Goal: Information Seeking & Learning: Learn about a topic

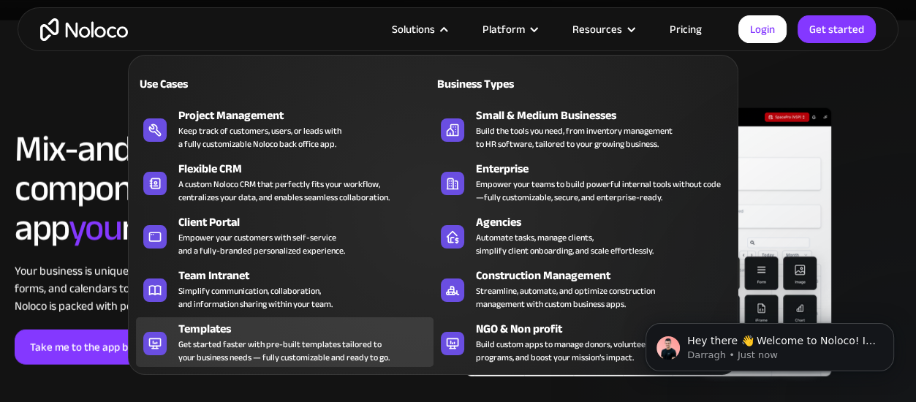
click at [235, 340] on div "Get started faster with pre-built templates tailored to your business needs — f…" at bounding box center [283, 351] width 211 height 26
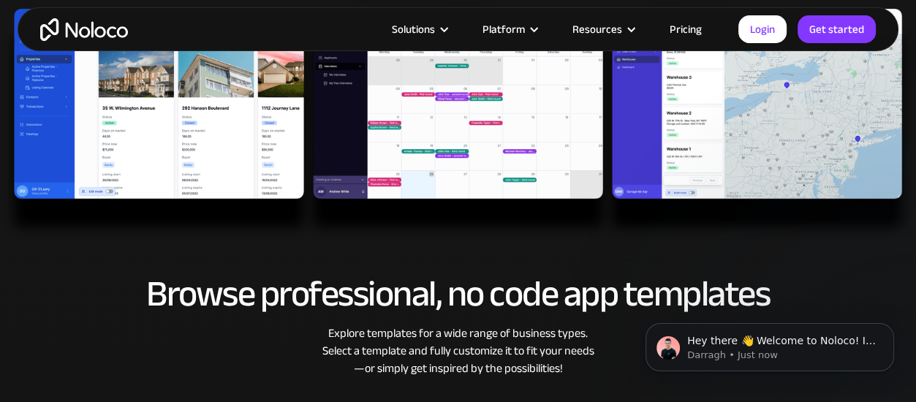
scroll to position [682, 0]
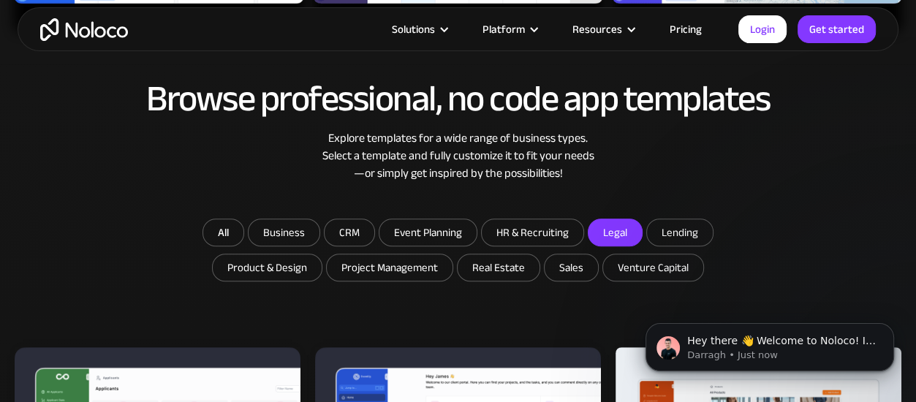
click at [614, 224] on input "Legal" at bounding box center [614, 232] width 53 height 26
checkbox input "true"
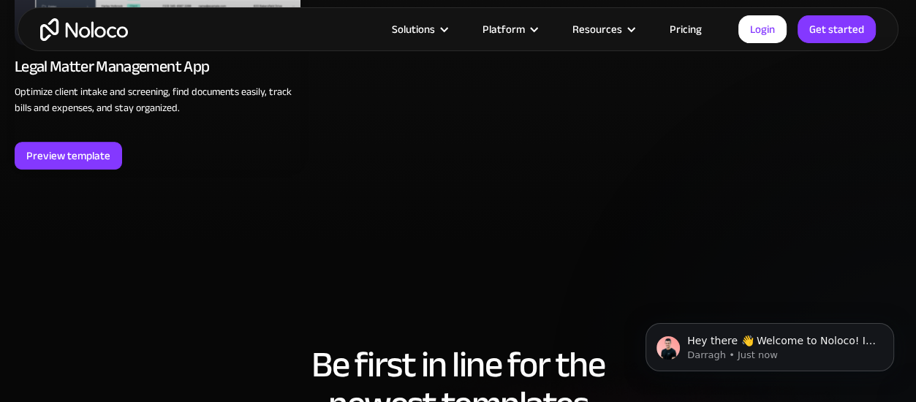
scroll to position [1169, 0]
click at [684, 26] on link "Pricing" at bounding box center [685, 29] width 69 height 19
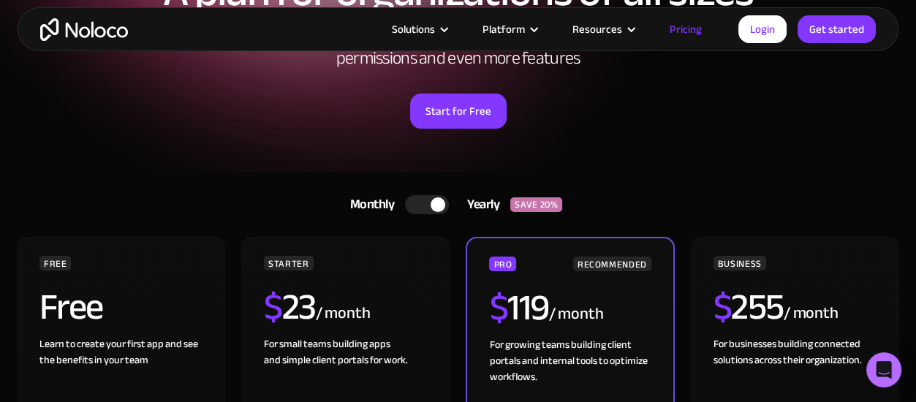
scroll to position [194, 0]
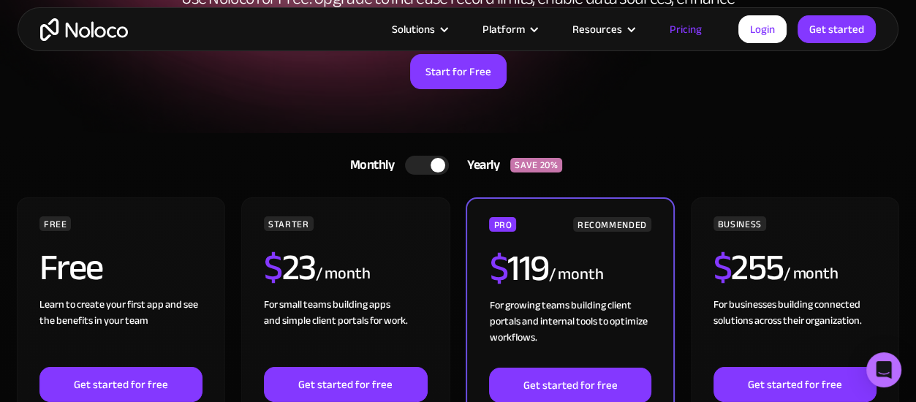
click at [415, 163] on div at bounding box center [427, 165] width 44 height 19
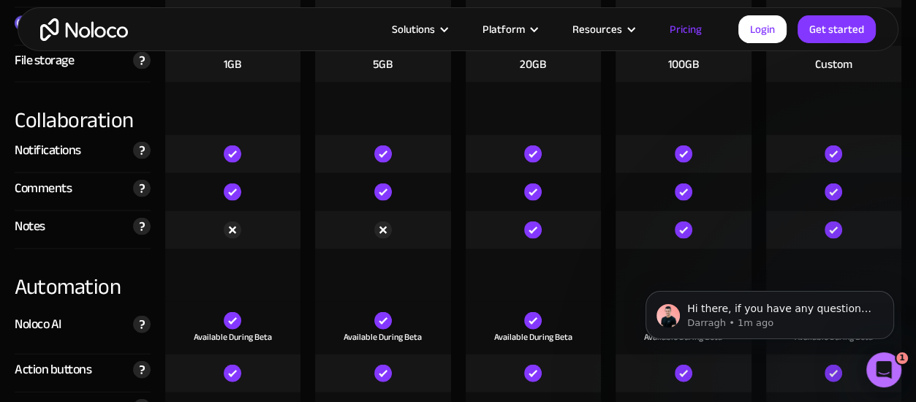
scroll to position [2143, 0]
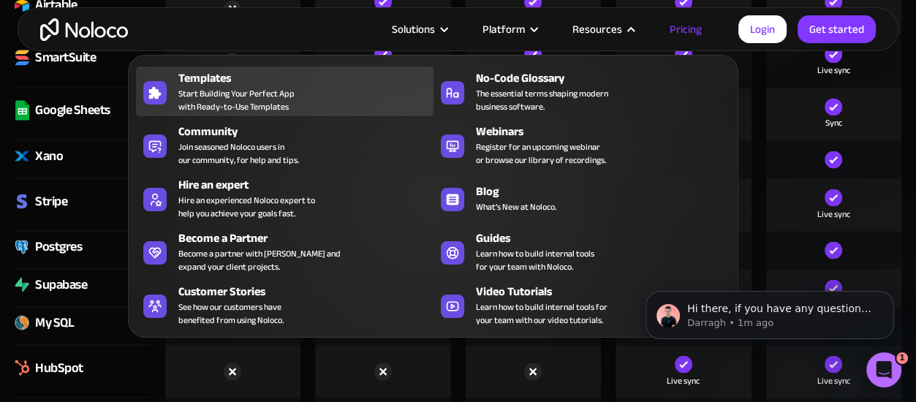
click at [237, 90] on span "Start Building Your Perfect App with Ready-to-Use Templates" at bounding box center [236, 100] width 116 height 26
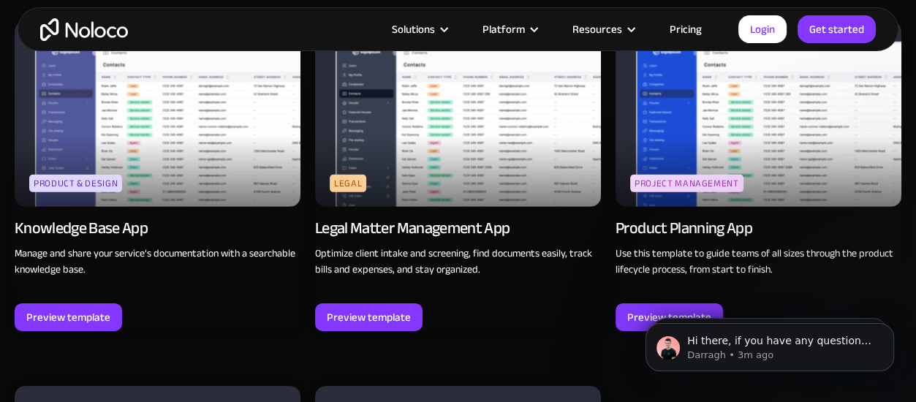
scroll to position [3702, 0]
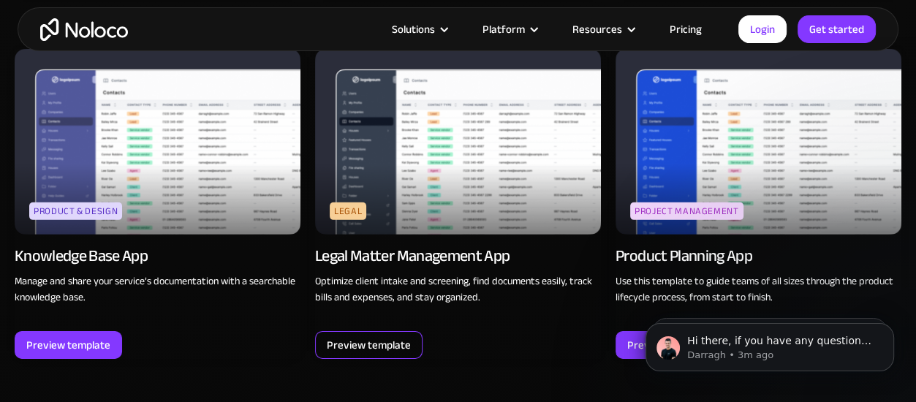
click at [373, 338] on div "Preview template" at bounding box center [369, 344] width 84 height 19
